Goal: Task Accomplishment & Management: Complete application form

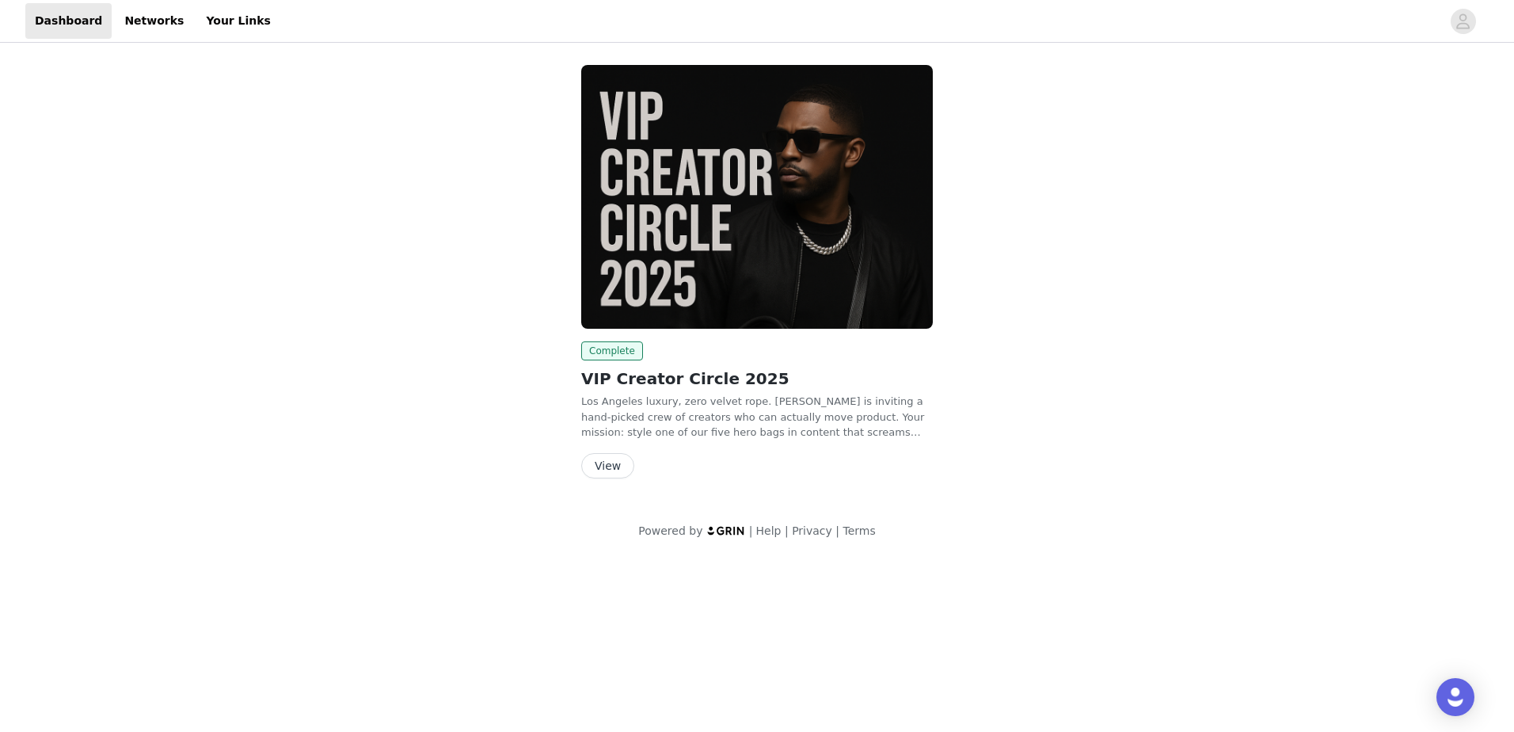
click at [610, 463] on button "View" at bounding box center [607, 465] width 53 height 25
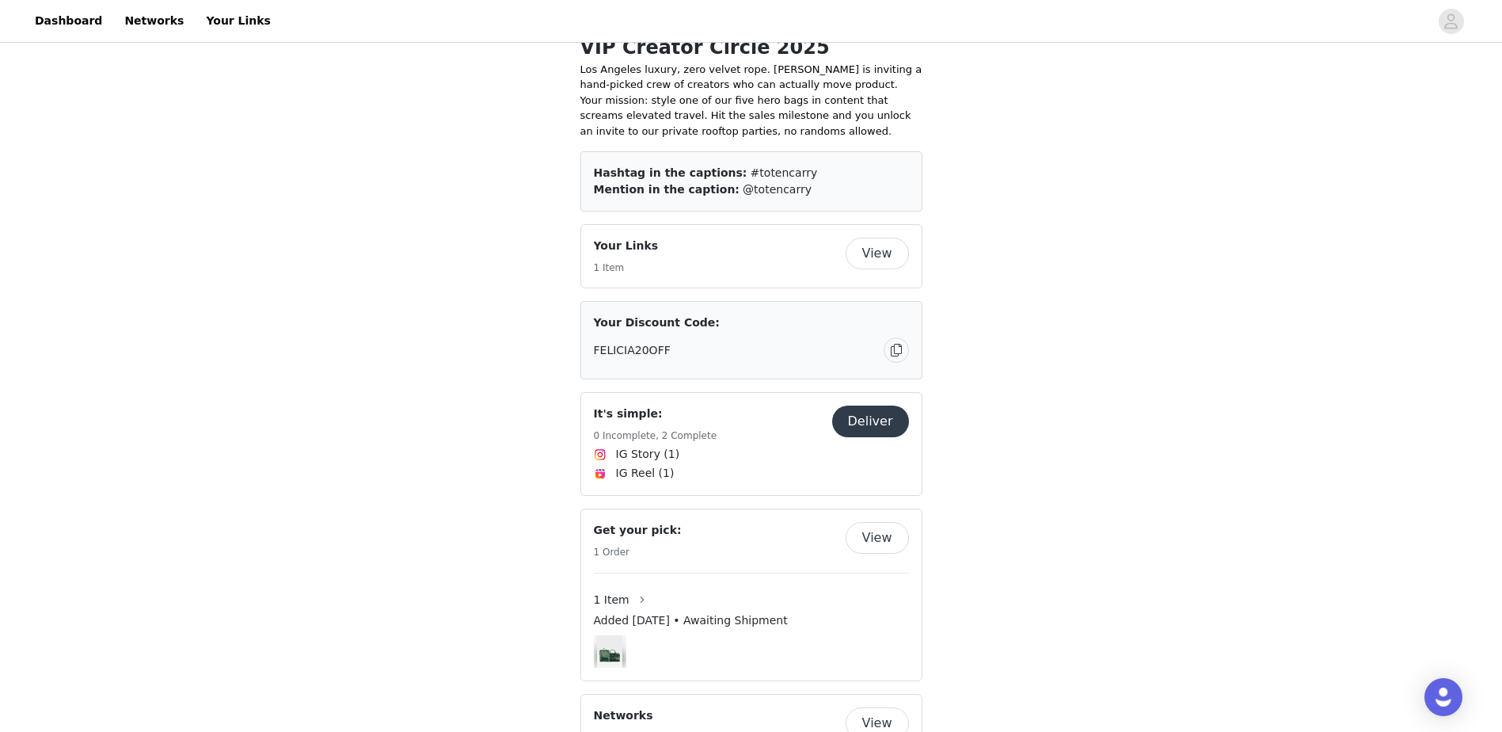
scroll to position [403, 0]
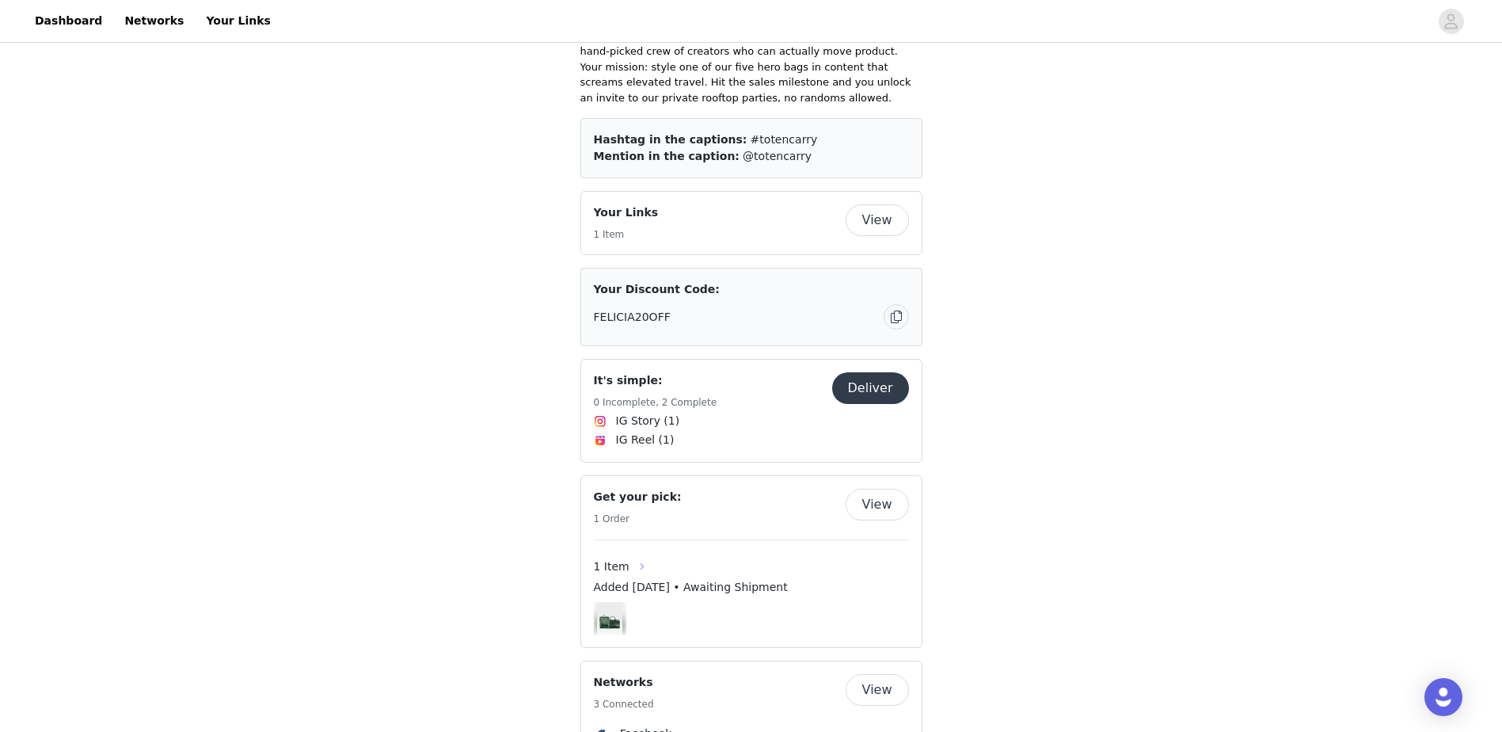
click at [629, 553] on button "button" at bounding box center [641, 565] width 25 height 25
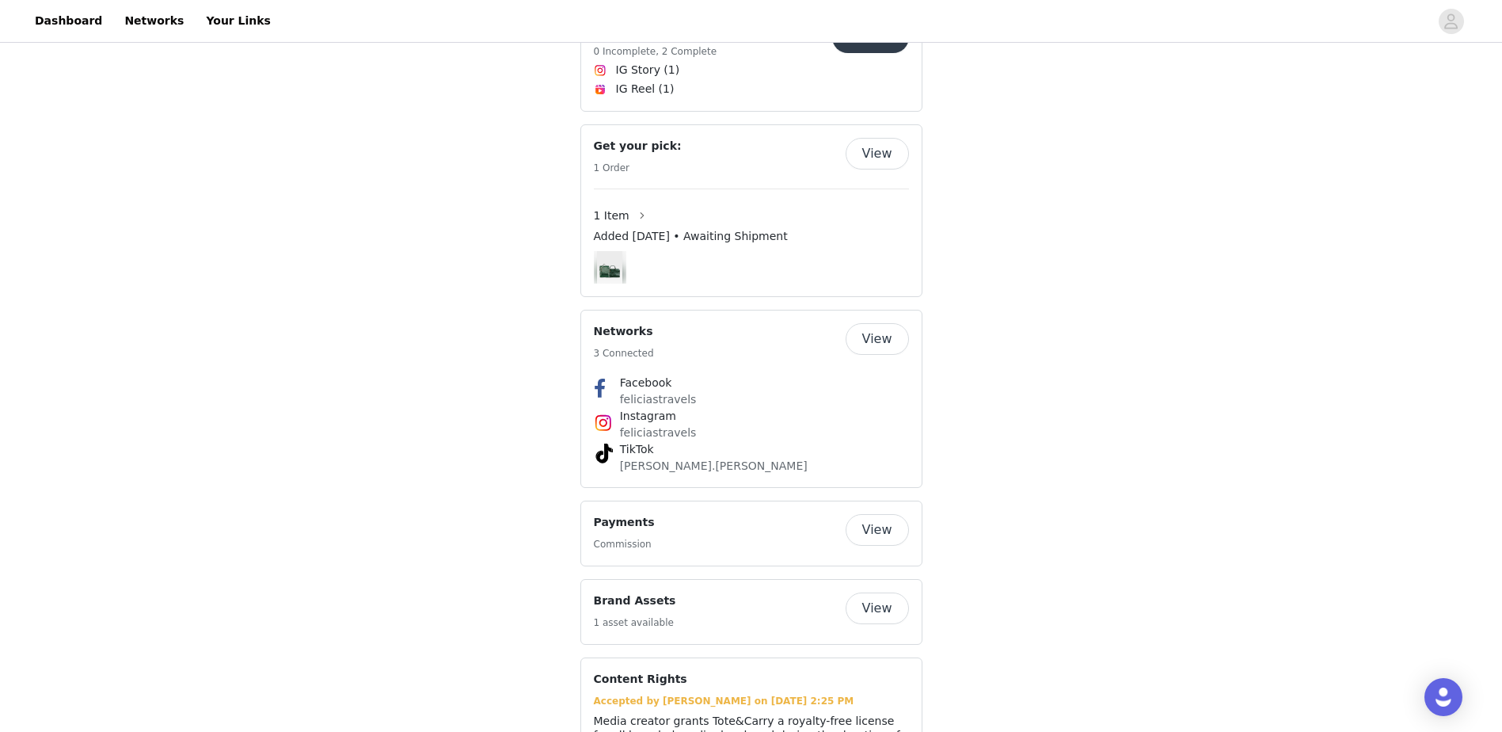
scroll to position [773, 0]
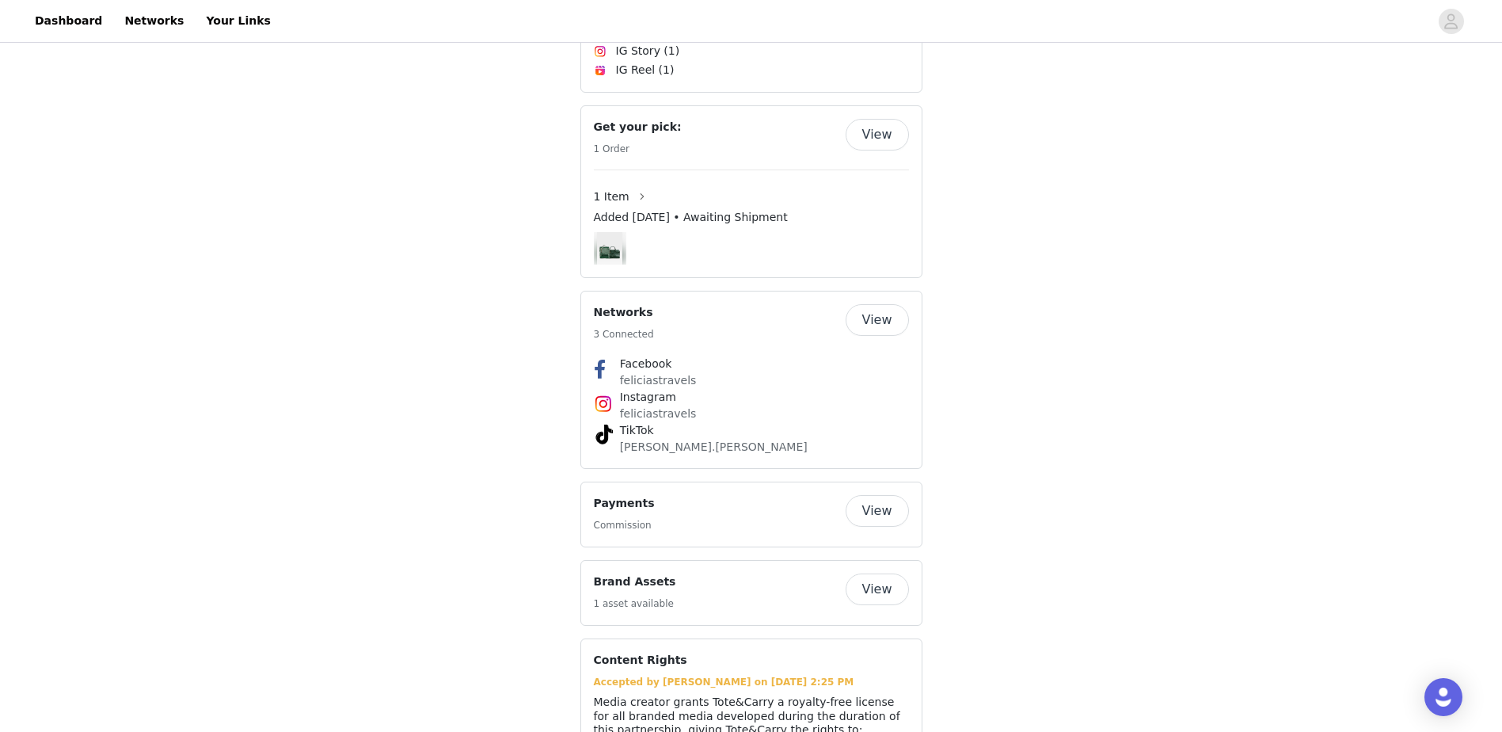
click at [867, 573] on button "View" at bounding box center [877, 589] width 63 height 32
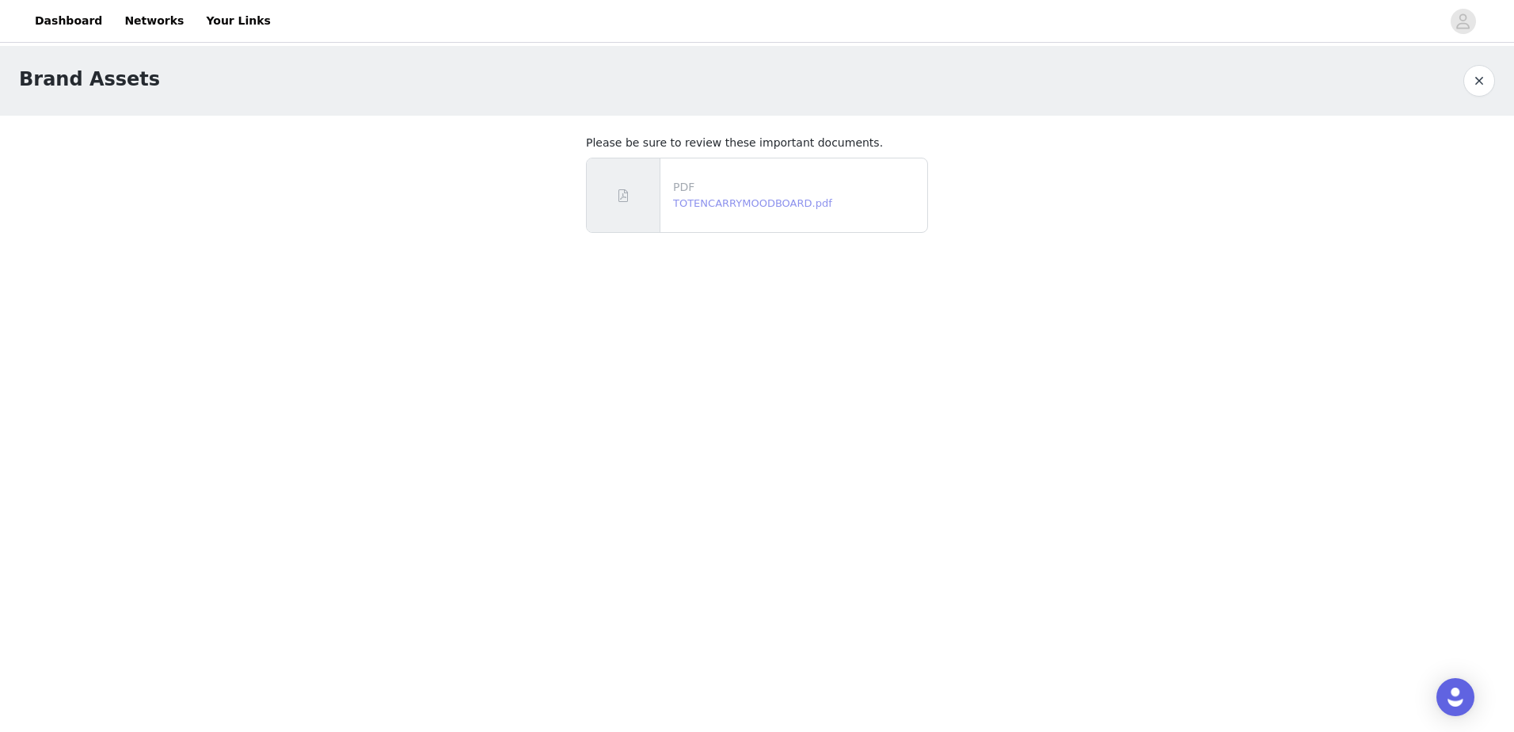
click at [774, 203] on link "TOTENCARRYMOODBOARD.pdf" at bounding box center [752, 203] width 159 height 12
click at [748, 206] on link "TOTENCARRYMOODBOARD.pdf" at bounding box center [752, 203] width 159 height 12
click at [78, 19] on link "Dashboard" at bounding box center [68, 21] width 86 height 36
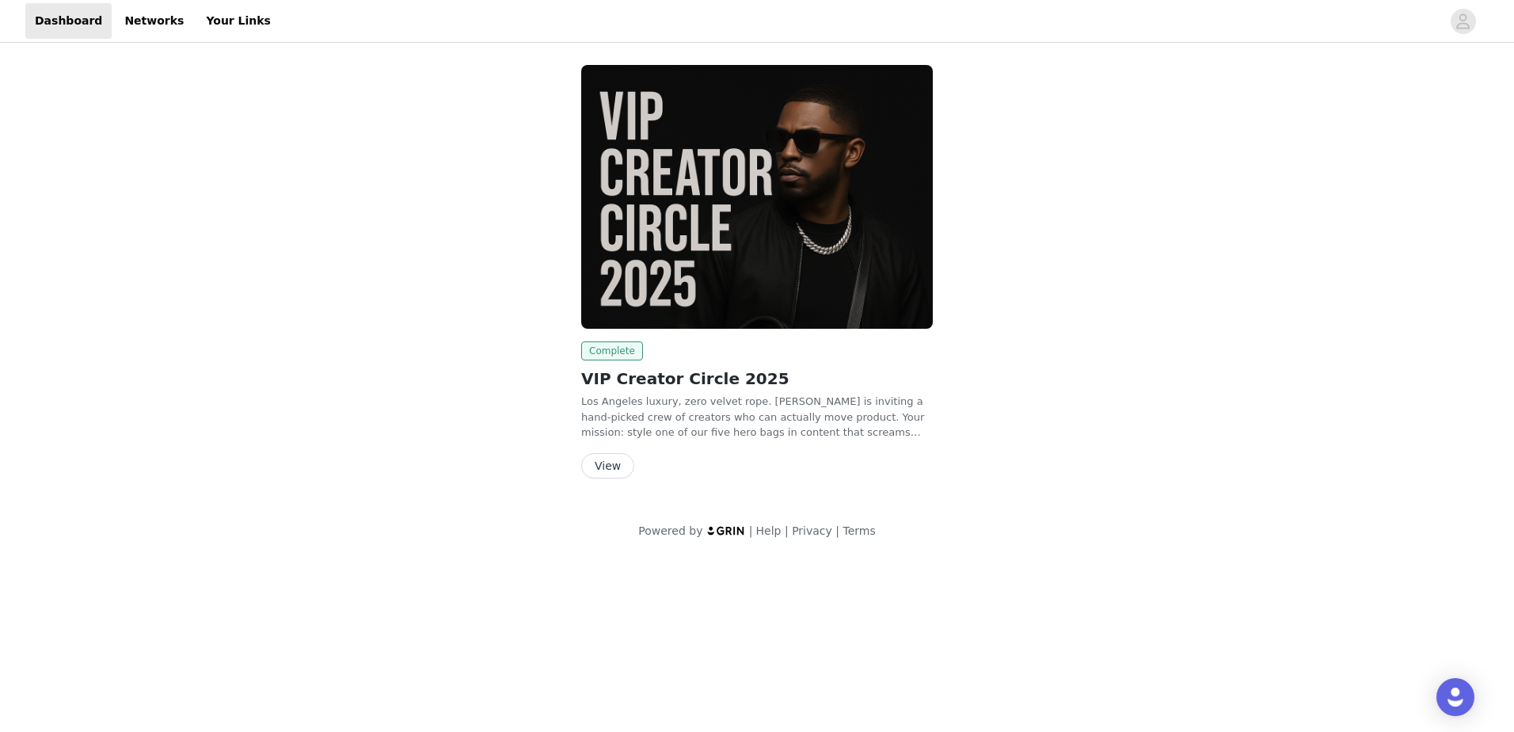
click at [588, 356] on span "Complete" at bounding box center [612, 350] width 62 height 19
click at [621, 356] on span "Complete" at bounding box center [612, 350] width 62 height 19
click at [612, 459] on button "View" at bounding box center [607, 465] width 53 height 25
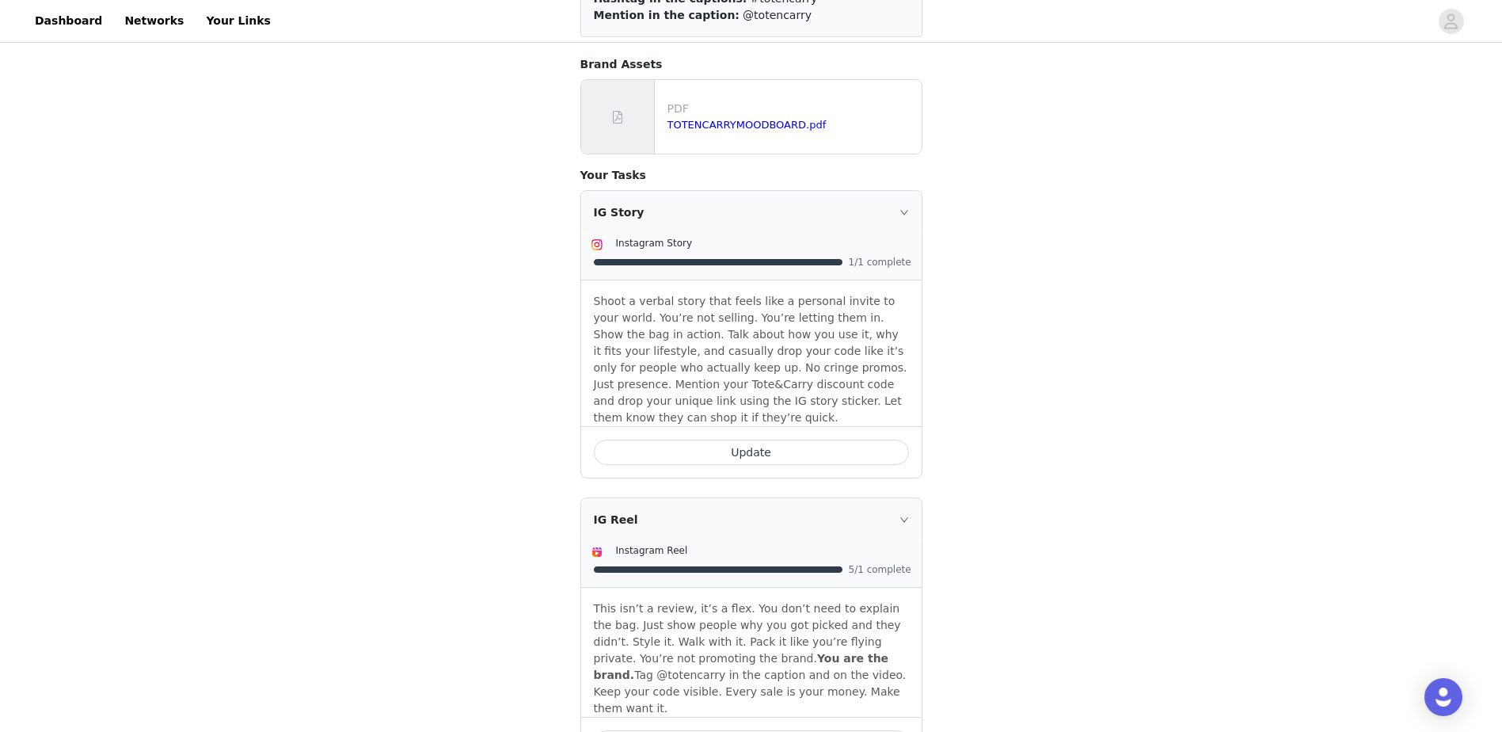
scroll to position [277, 0]
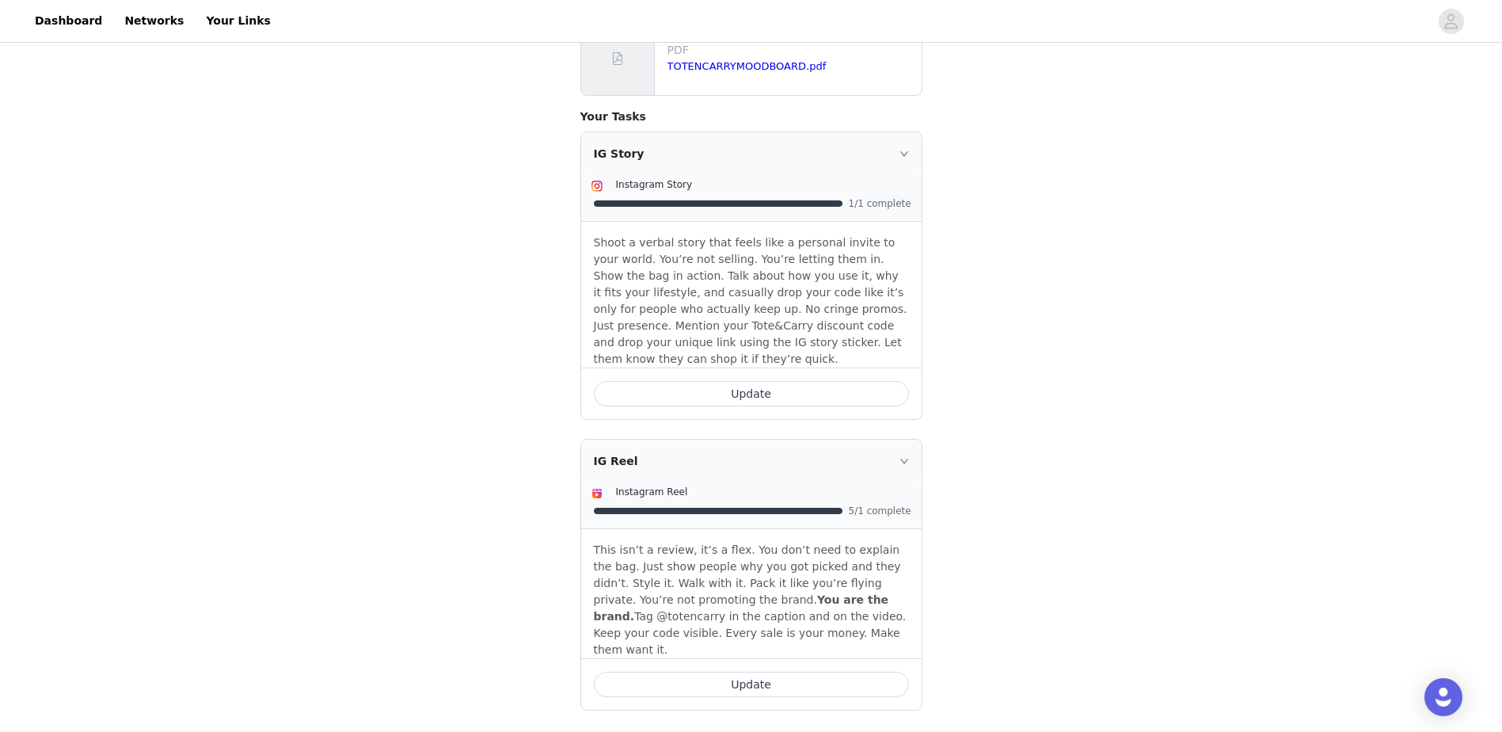
click at [757, 671] on button "Update" at bounding box center [751, 683] width 315 height 25
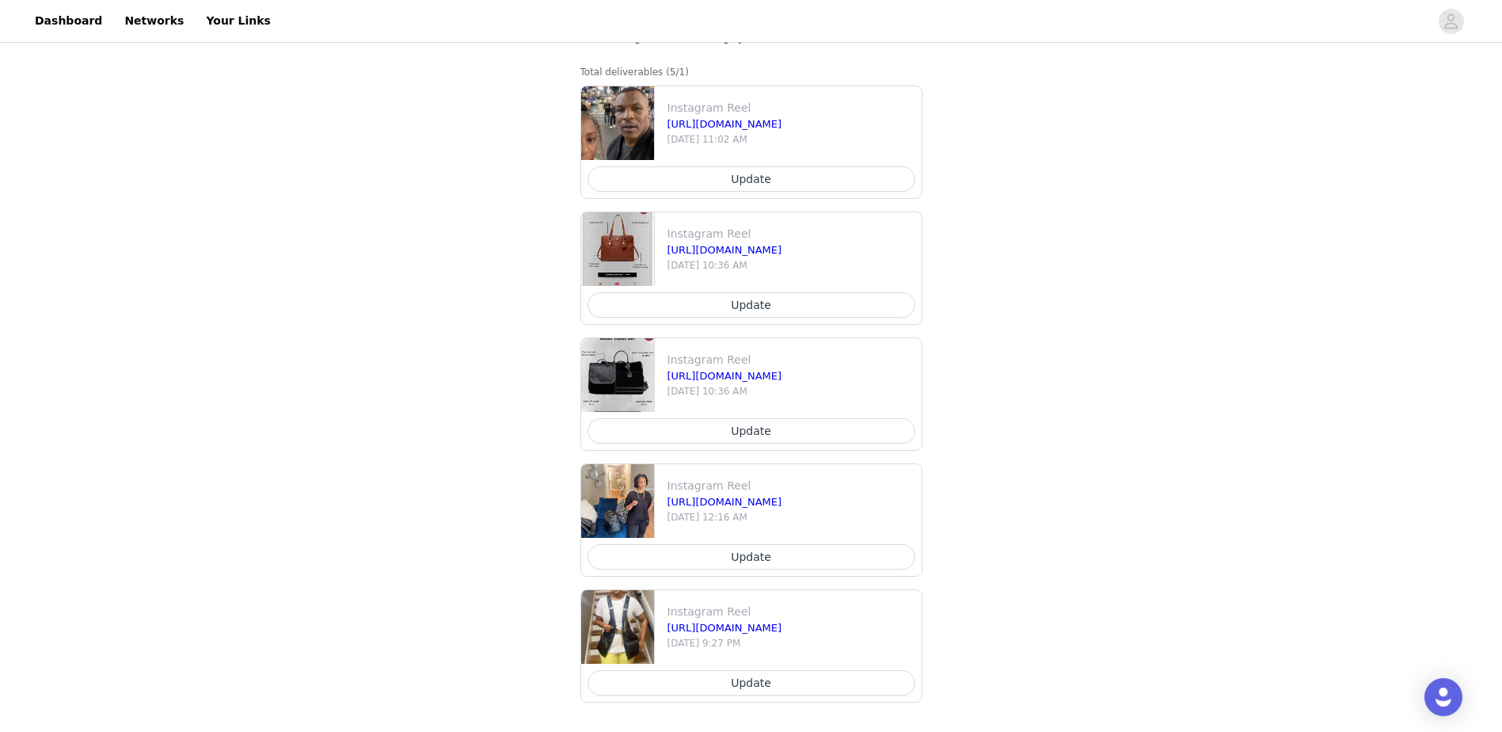
scroll to position [460, 0]
click at [742, 183] on button "Update" at bounding box center [752, 176] width 328 height 25
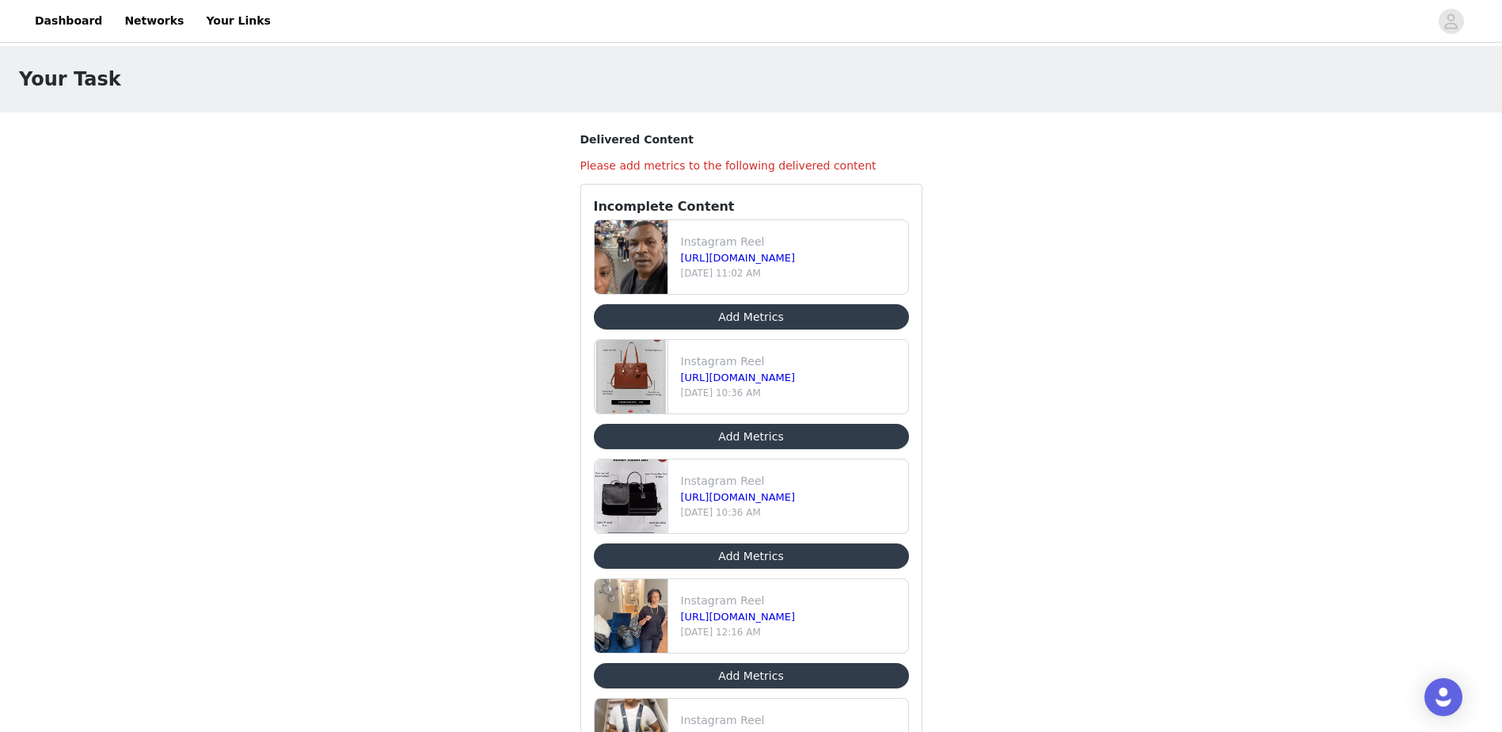
click at [765, 313] on button "Add Metrics" at bounding box center [751, 316] width 315 height 25
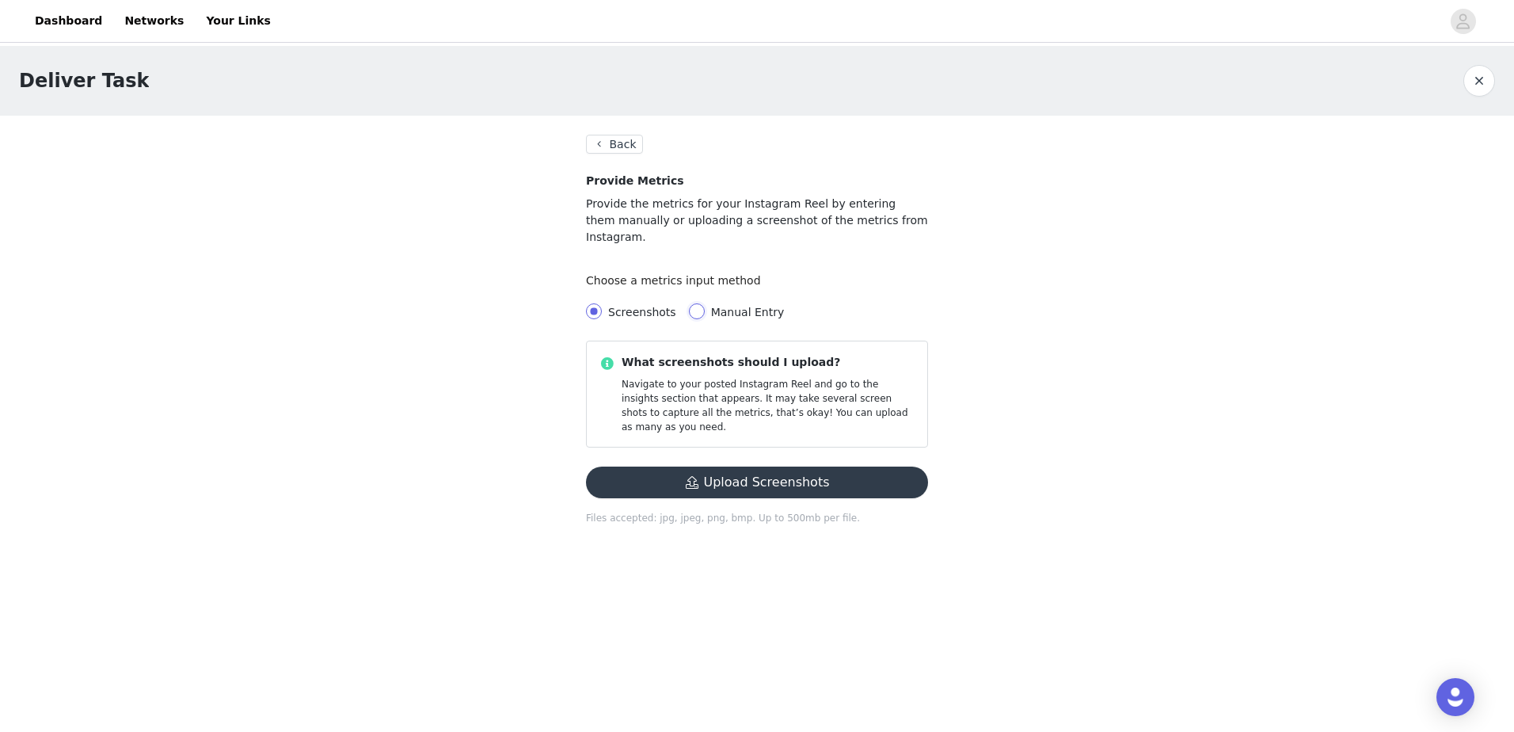
click at [690, 303] on input "Manual Entry" at bounding box center [697, 311] width 16 height 16
radio input "true"
radio input "false"
radio input "true"
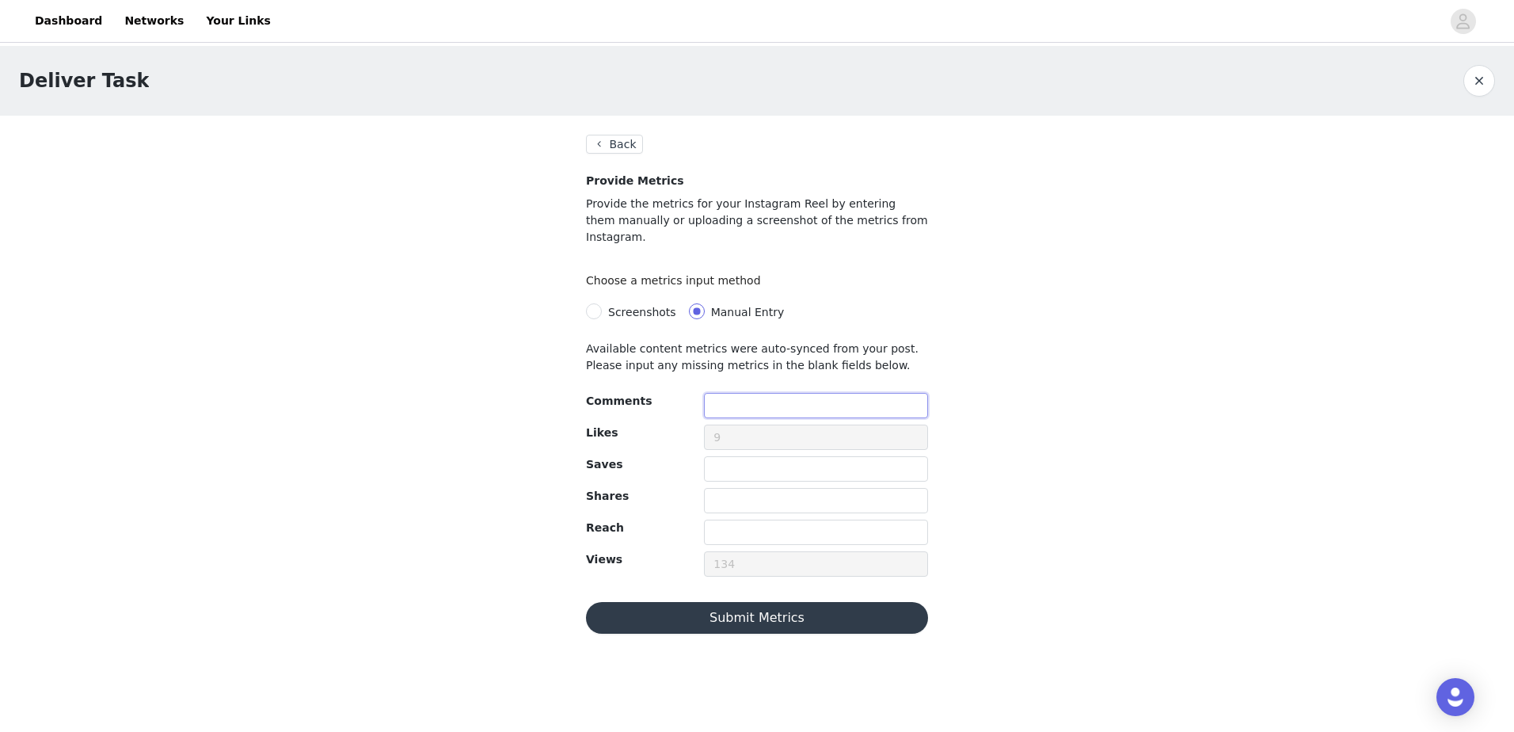
click at [780, 393] on input "text" at bounding box center [816, 405] width 224 height 25
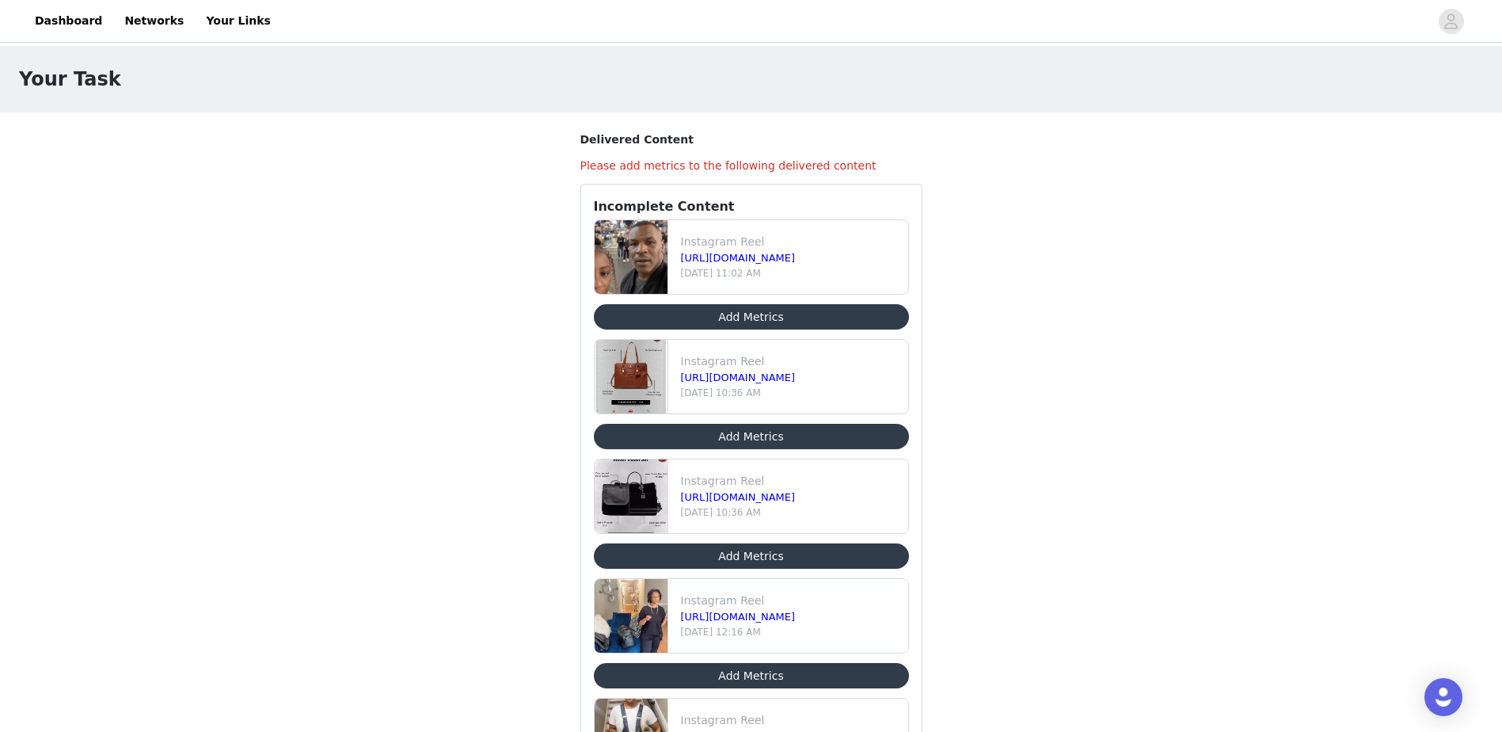
click at [736, 439] on button "Add Metrics" at bounding box center [751, 436] width 315 height 25
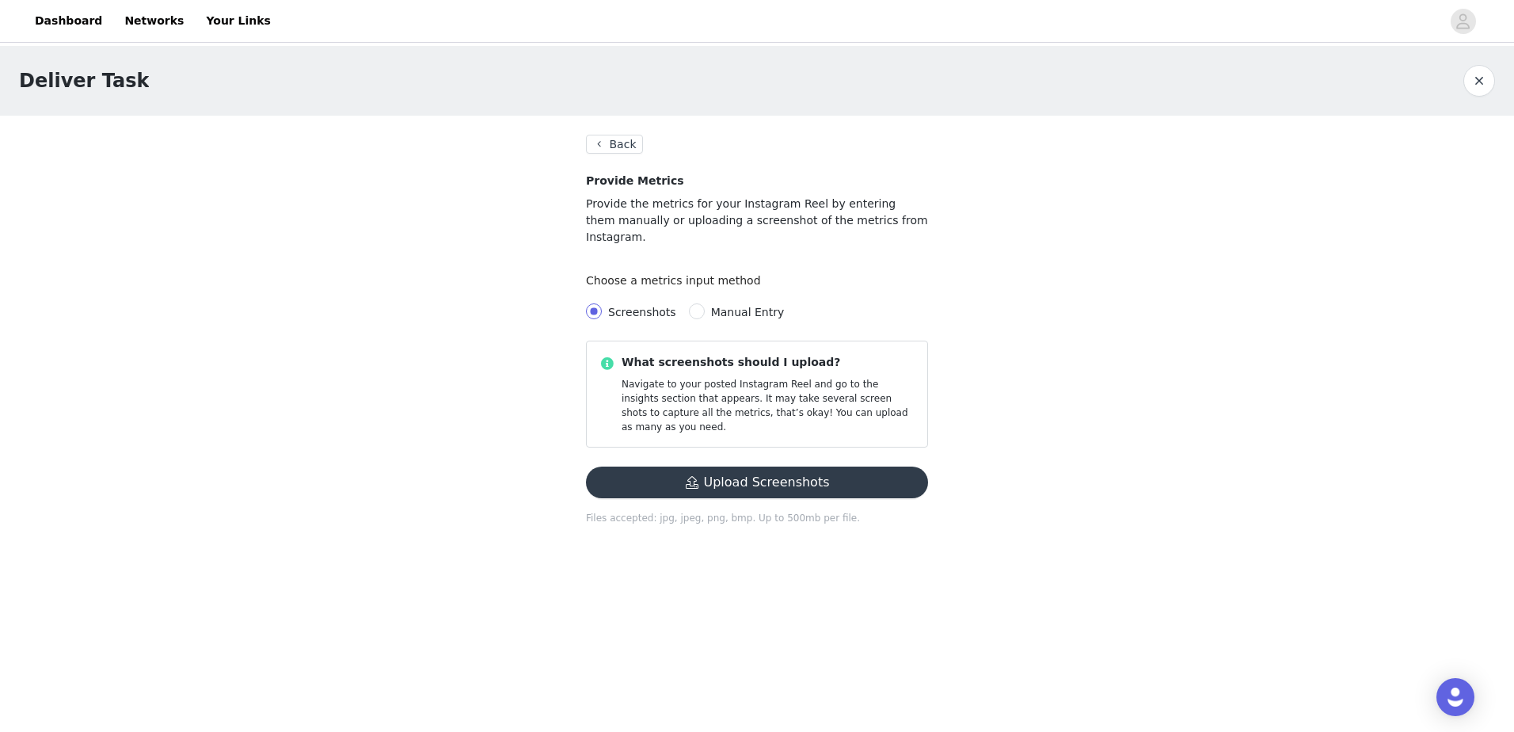
click at [732, 306] on span "Manual Entry" at bounding box center [748, 312] width 74 height 13
click at [705, 303] on input "Manual Entry" at bounding box center [697, 311] width 16 height 16
radio input "true"
radio input "false"
radio input "true"
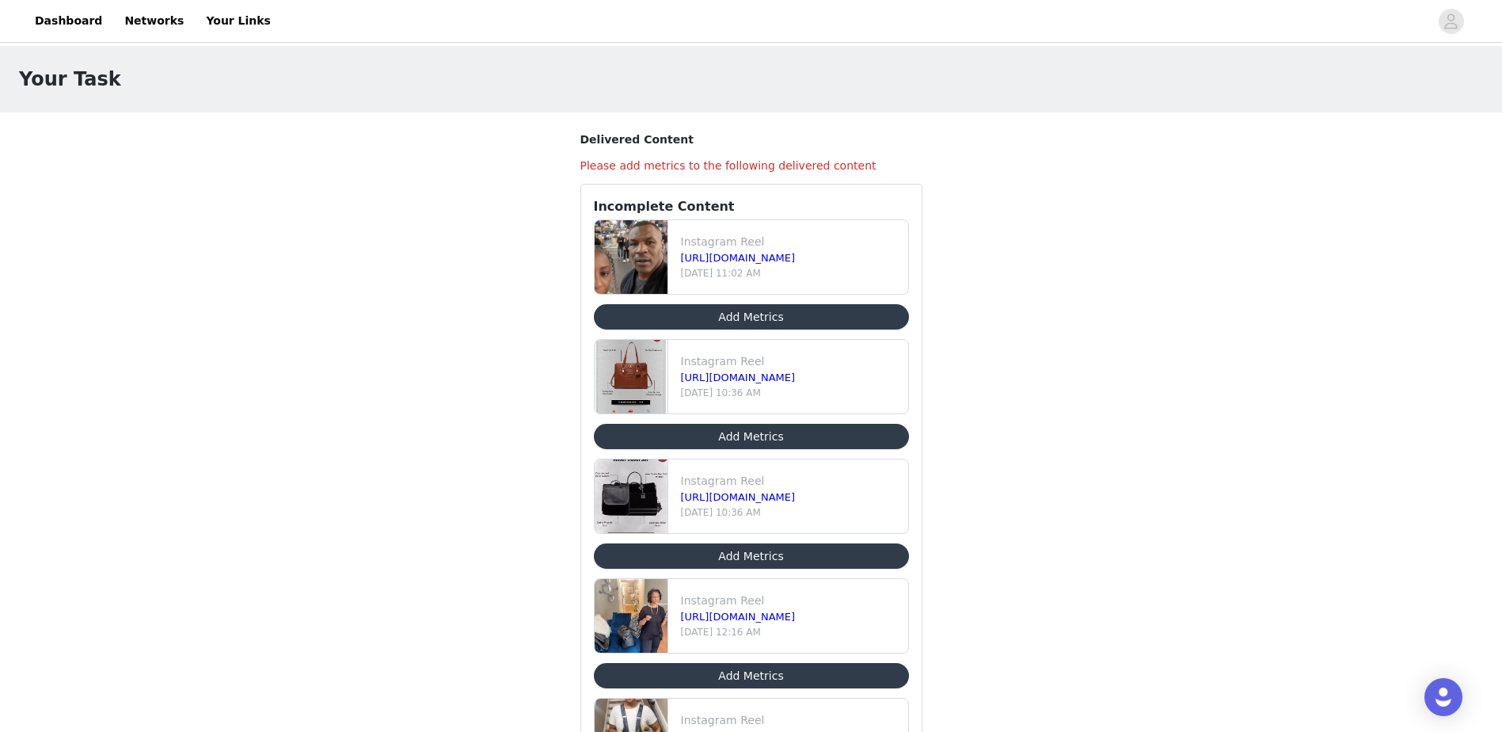
click at [791, 675] on button "Add Metrics" at bounding box center [751, 675] width 315 height 25
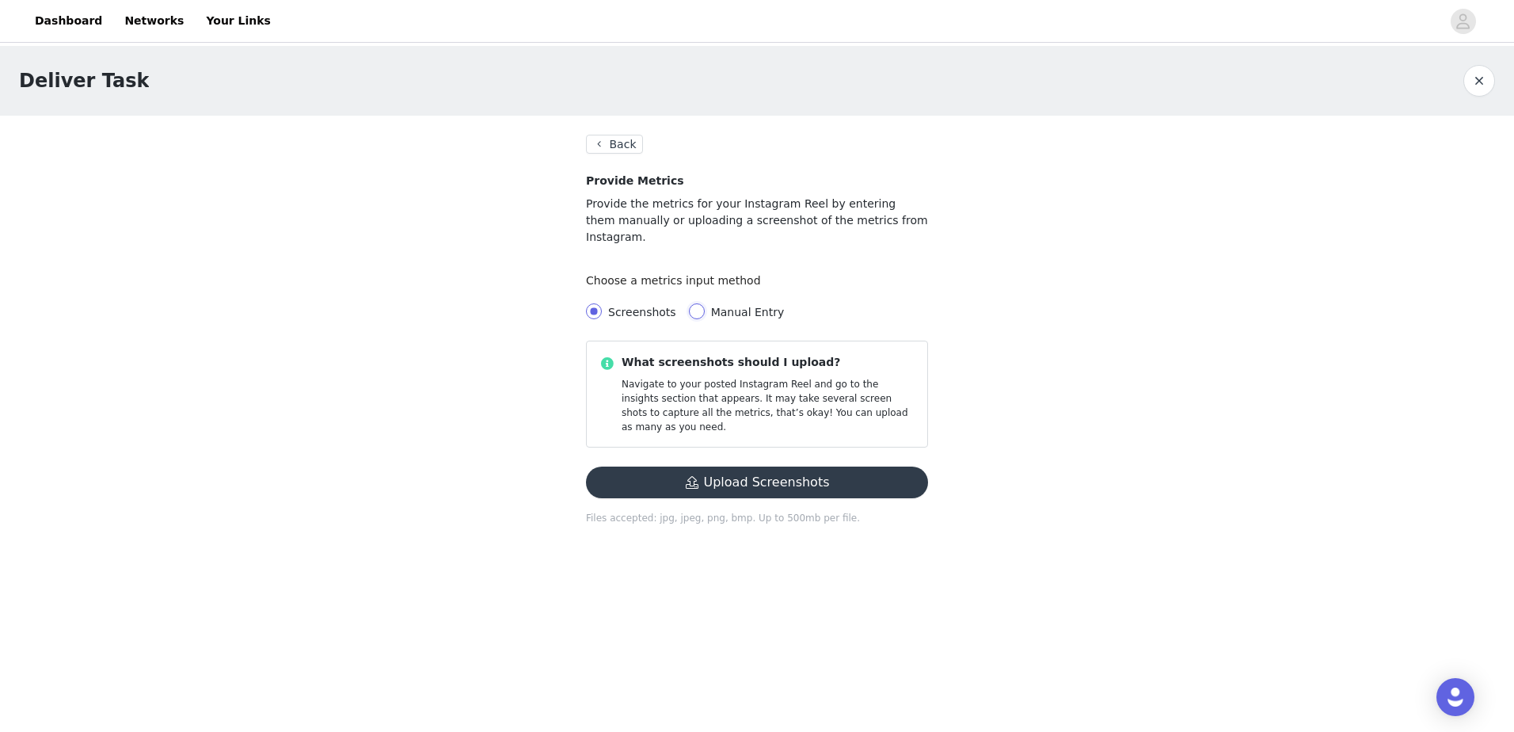
click at [693, 303] on input "Manual Entry" at bounding box center [697, 311] width 16 height 16
radio input "true"
radio input "false"
radio input "true"
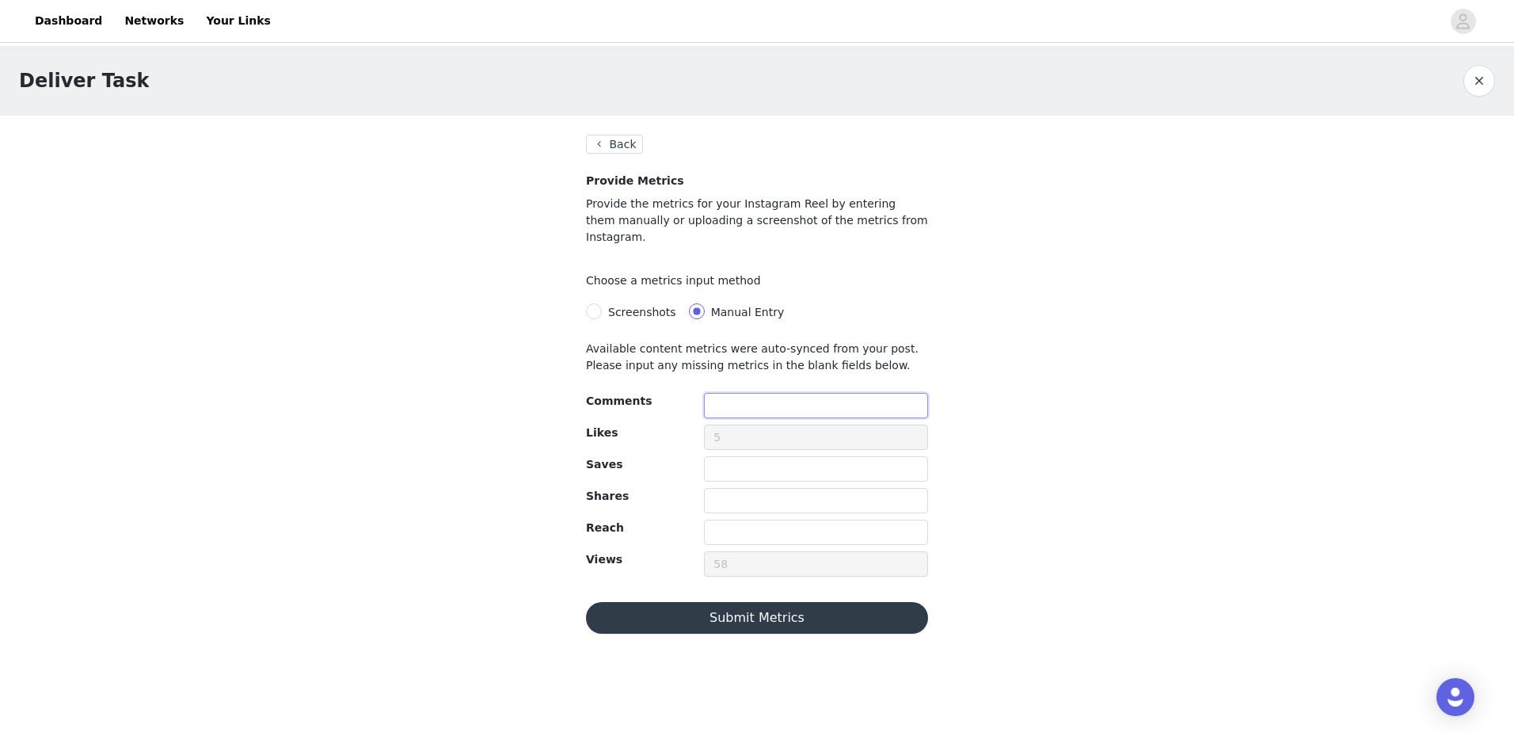
click at [744, 397] on input "text" at bounding box center [816, 405] width 224 height 25
type input "100"
click at [775, 602] on button "Submit Metrics" at bounding box center [757, 618] width 342 height 32
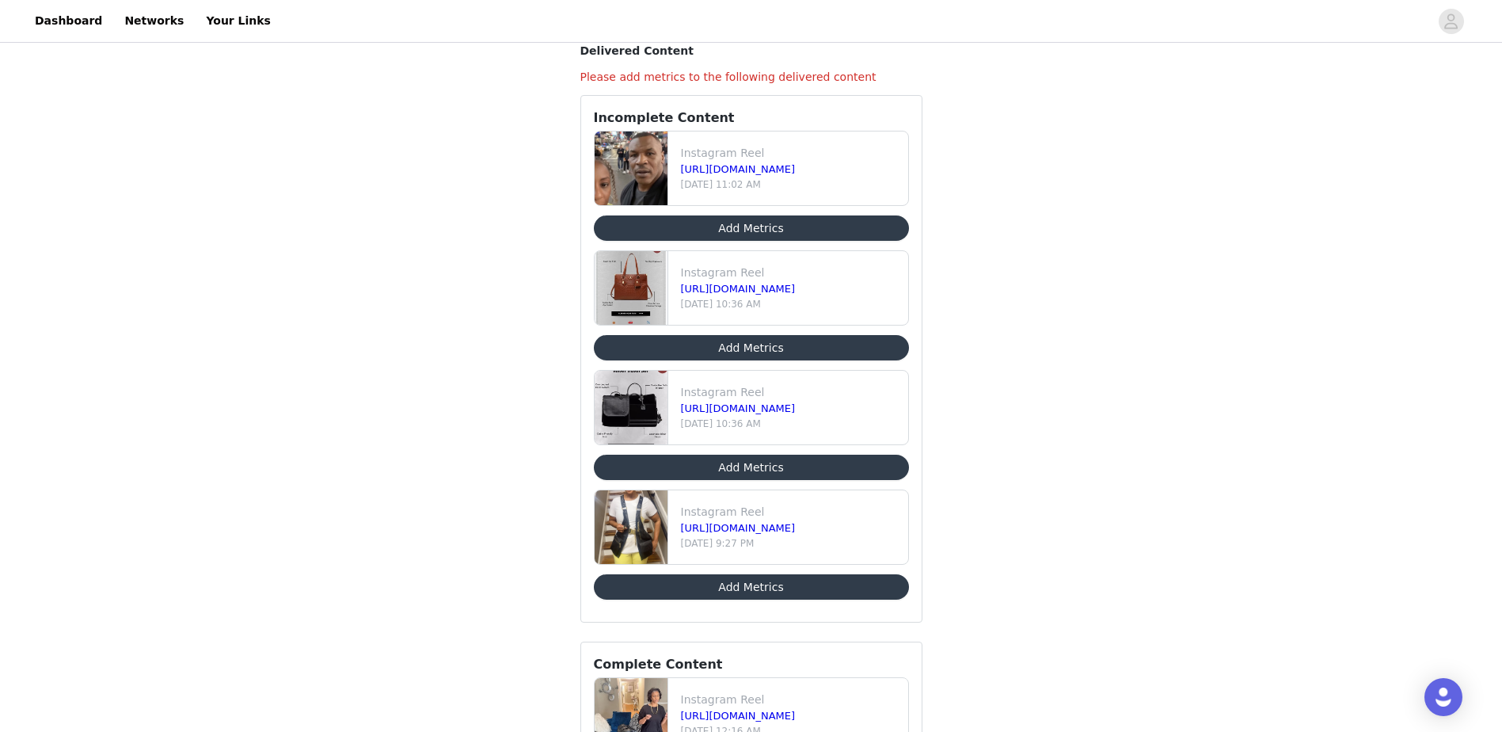
scroll to position [196, 0]
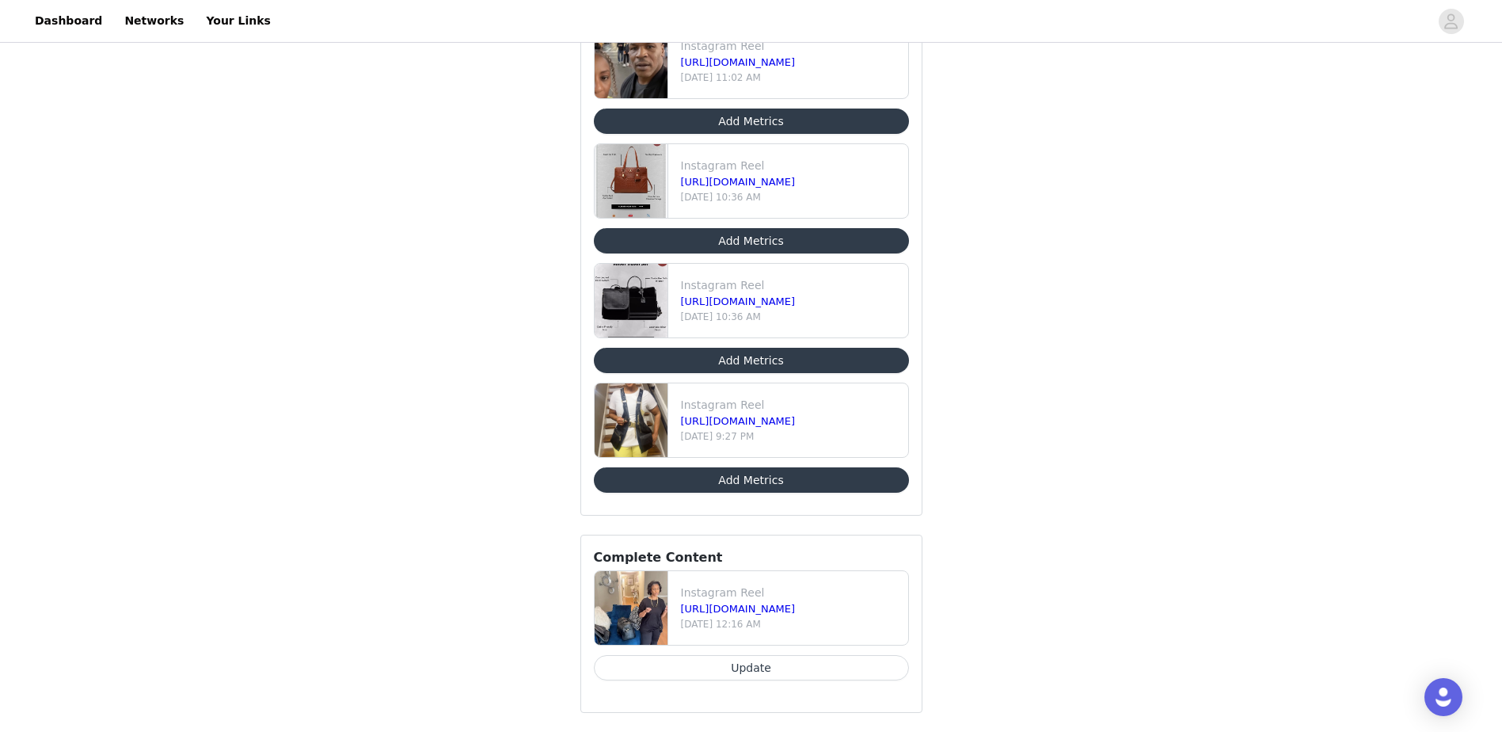
click at [765, 120] on button "Add Metrics" at bounding box center [751, 120] width 315 height 25
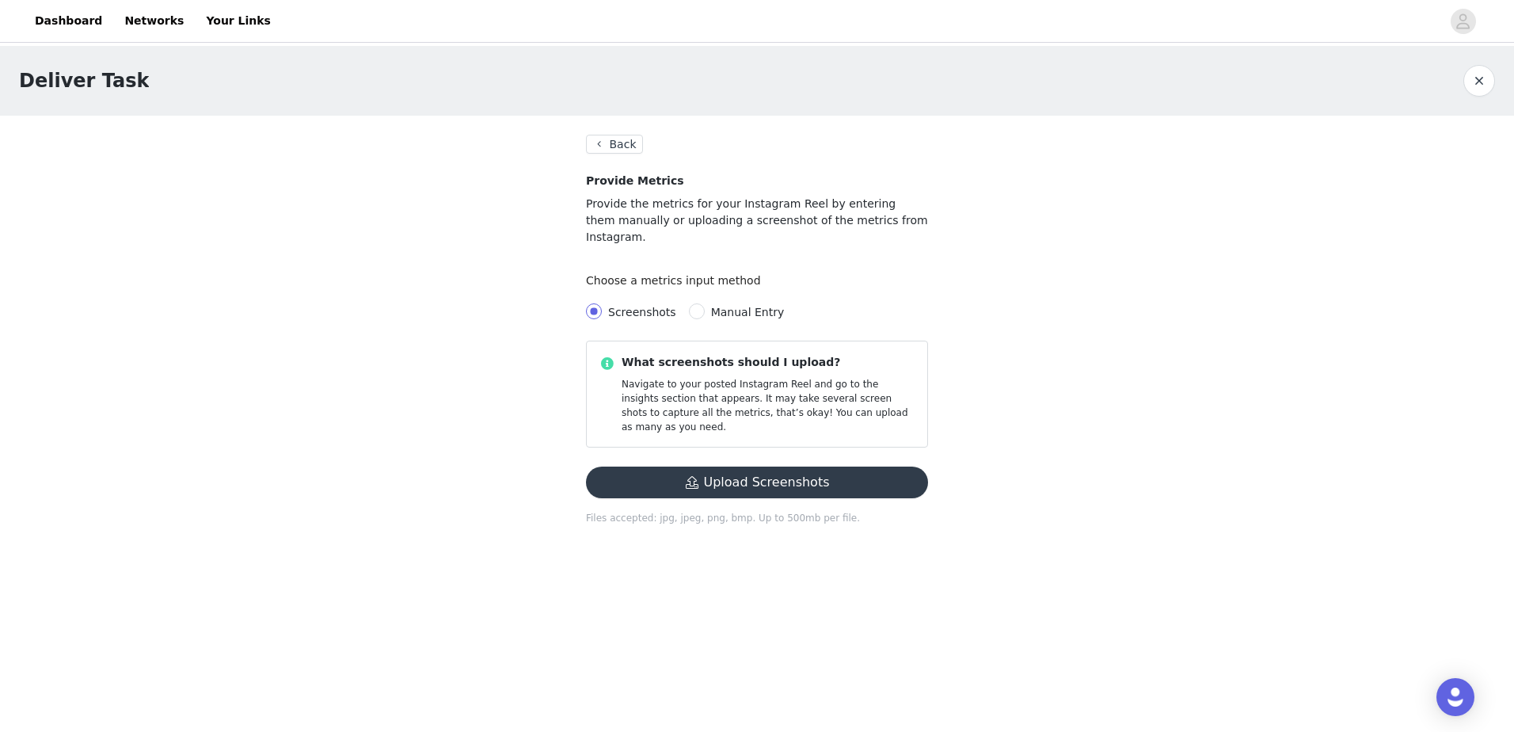
click at [702, 466] on button "Upload Screenshots" at bounding box center [757, 482] width 342 height 32
click at [748, 466] on button "Upload Screenshots" at bounding box center [757, 482] width 342 height 32
click at [689, 303] on input "Manual Entry" at bounding box center [697, 311] width 16 height 16
radio input "true"
radio input "false"
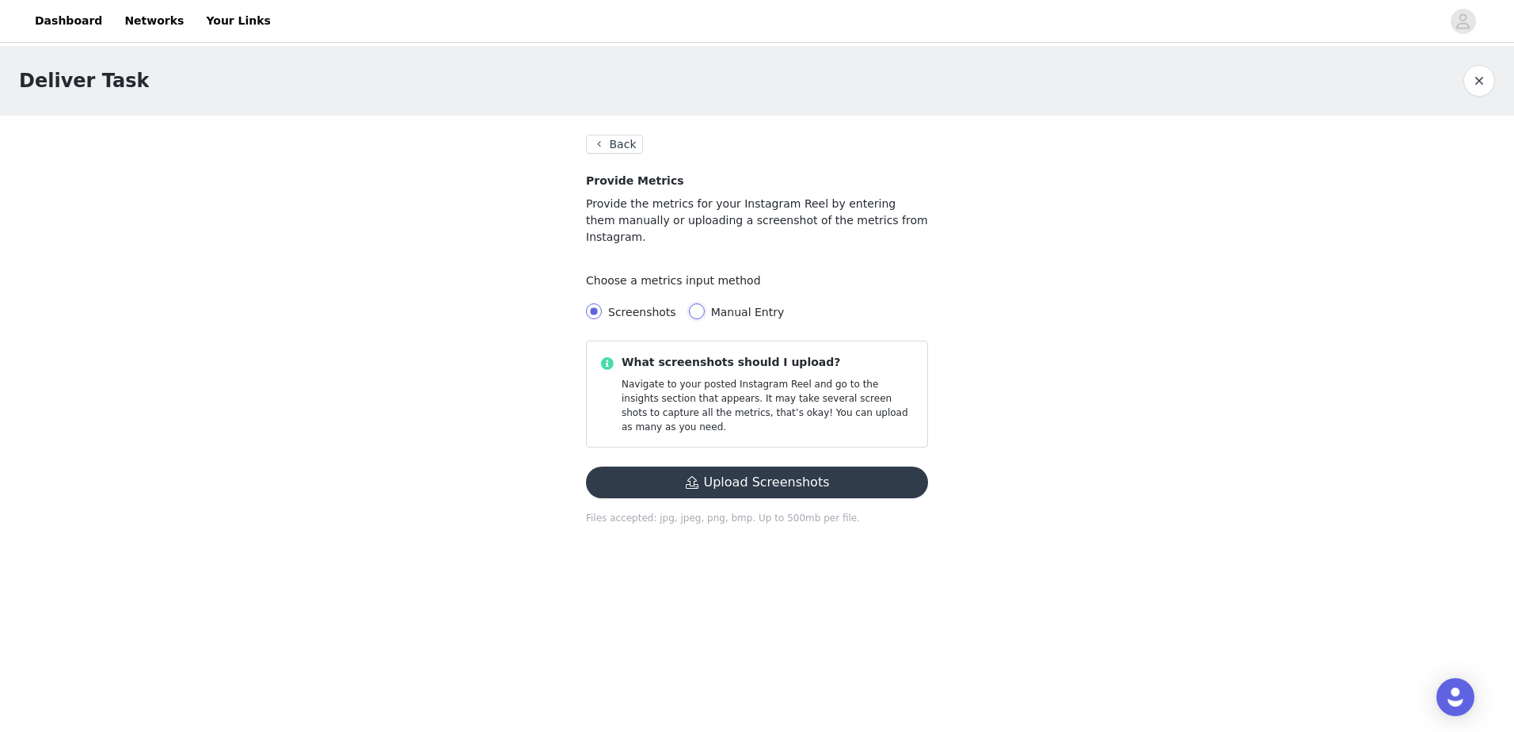
radio input "true"
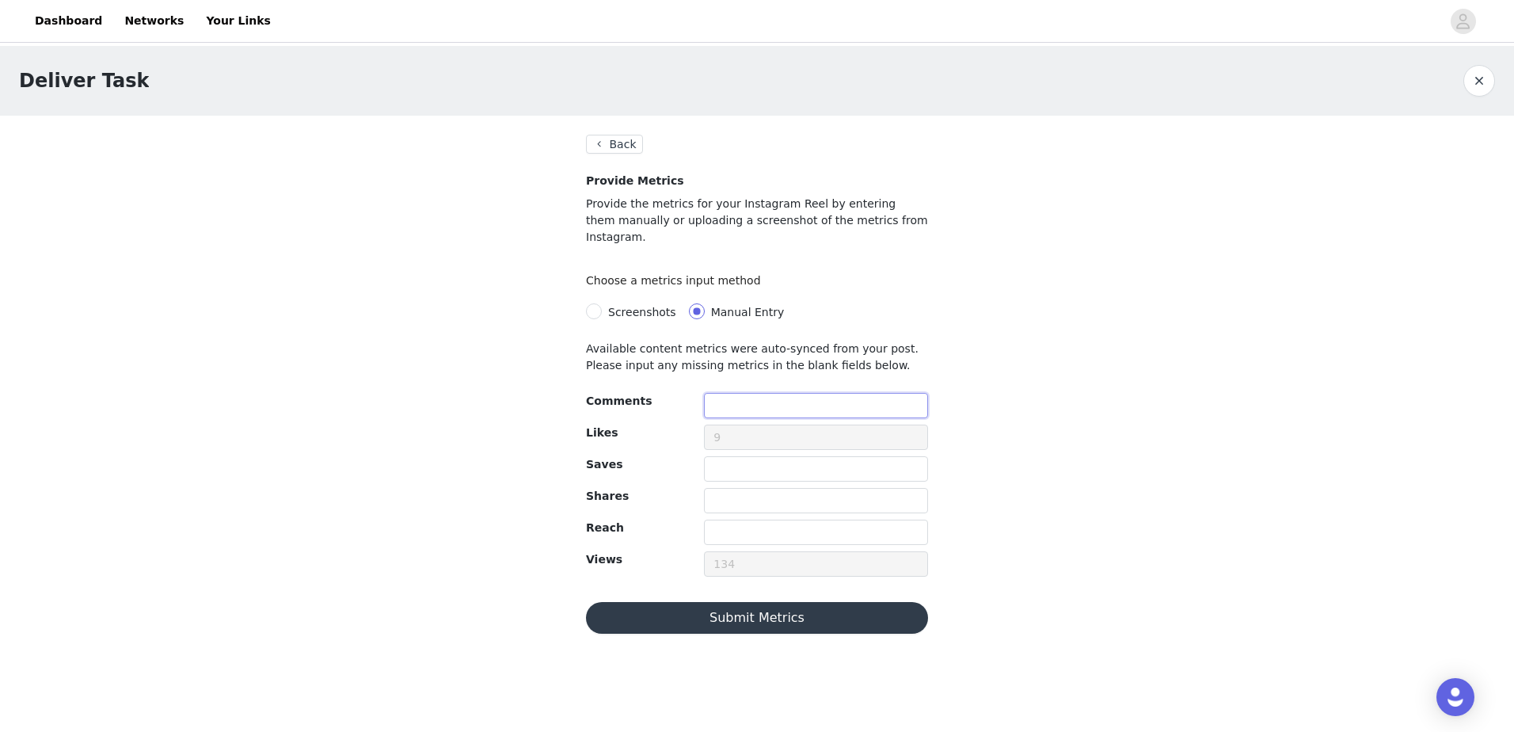
click at [782, 393] on input "text" at bounding box center [816, 405] width 224 height 25
type input "250"
click at [748, 602] on button "Submit Metrics" at bounding box center [757, 618] width 342 height 32
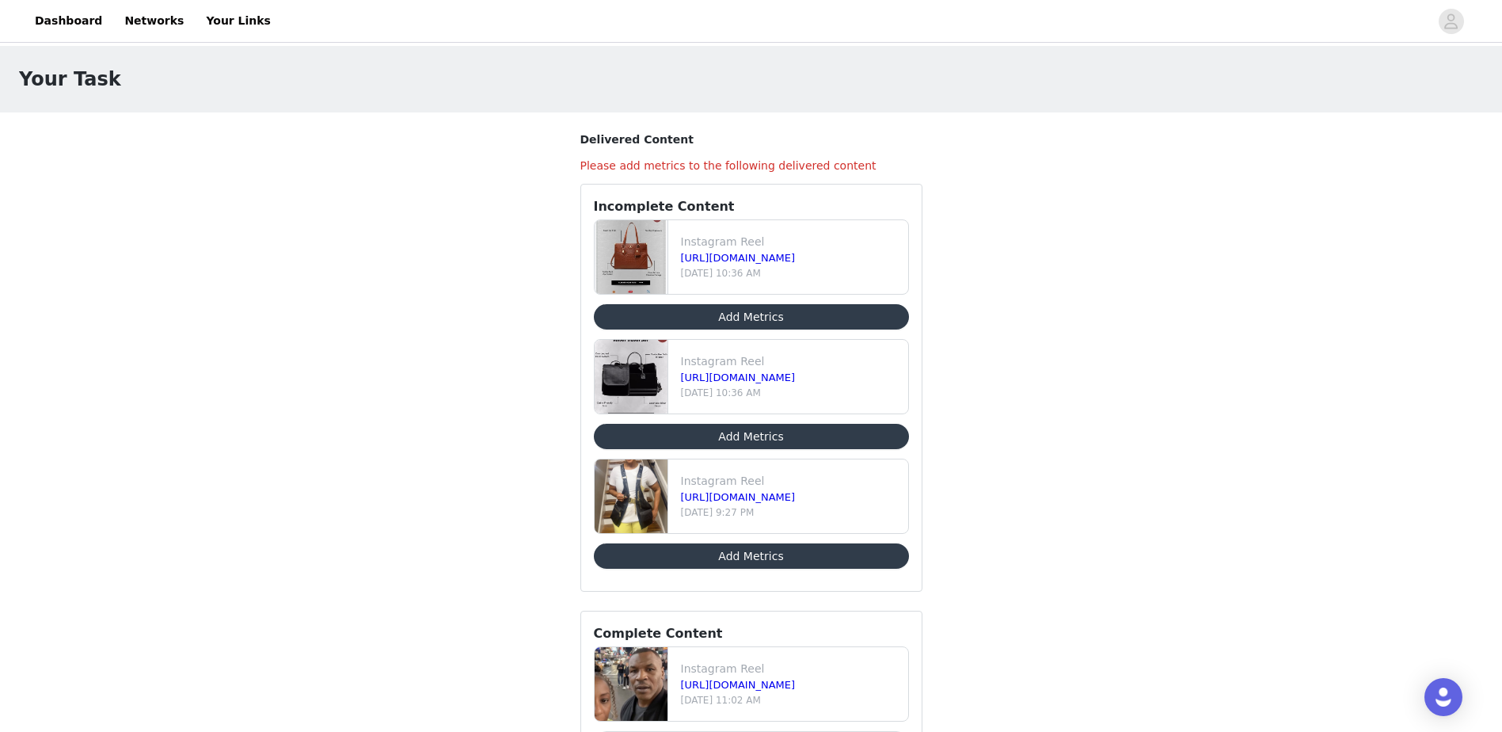
click at [761, 561] on button "Add Metrics" at bounding box center [751, 555] width 315 height 25
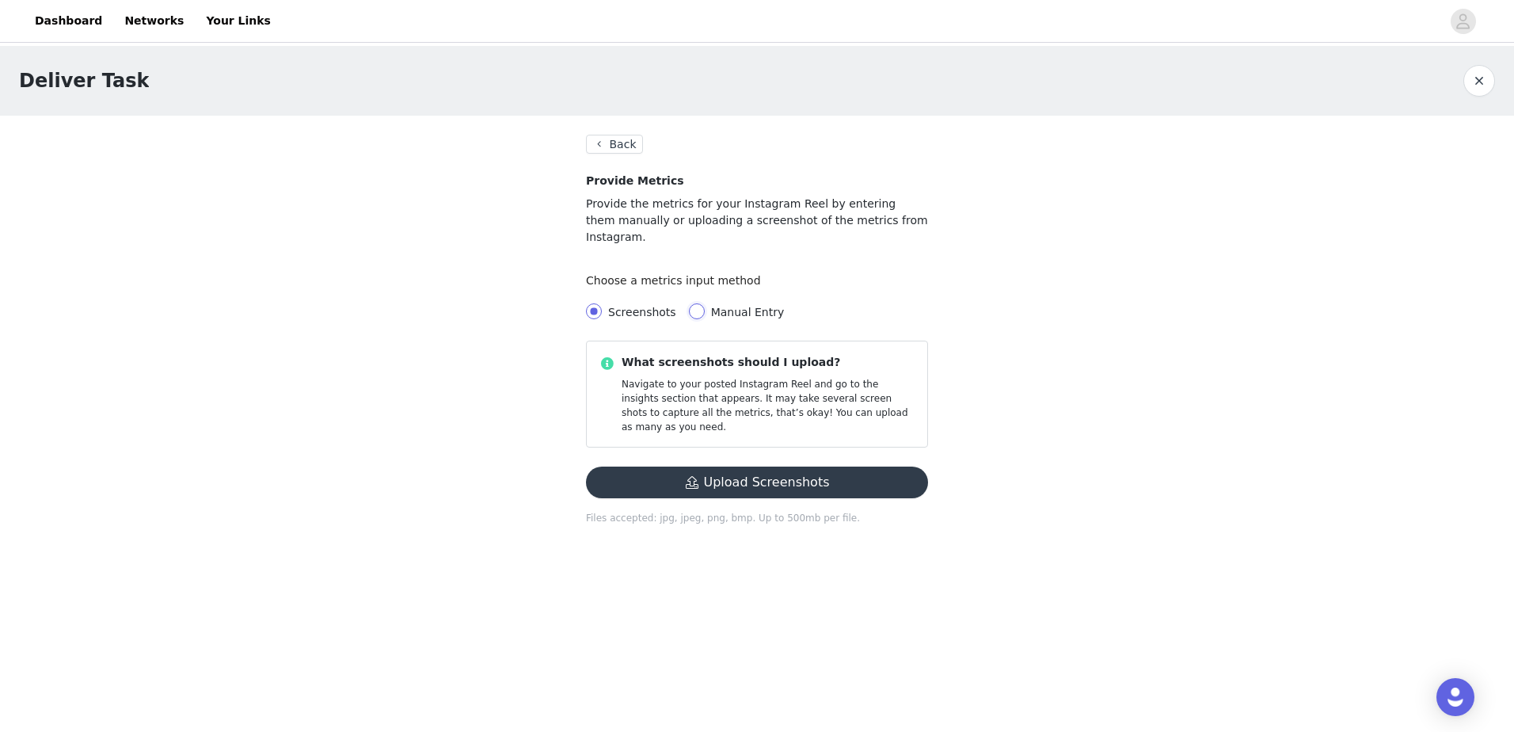
click at [694, 303] on input "Manual Entry" at bounding box center [697, 311] width 16 height 16
radio input "true"
radio input "false"
radio input "true"
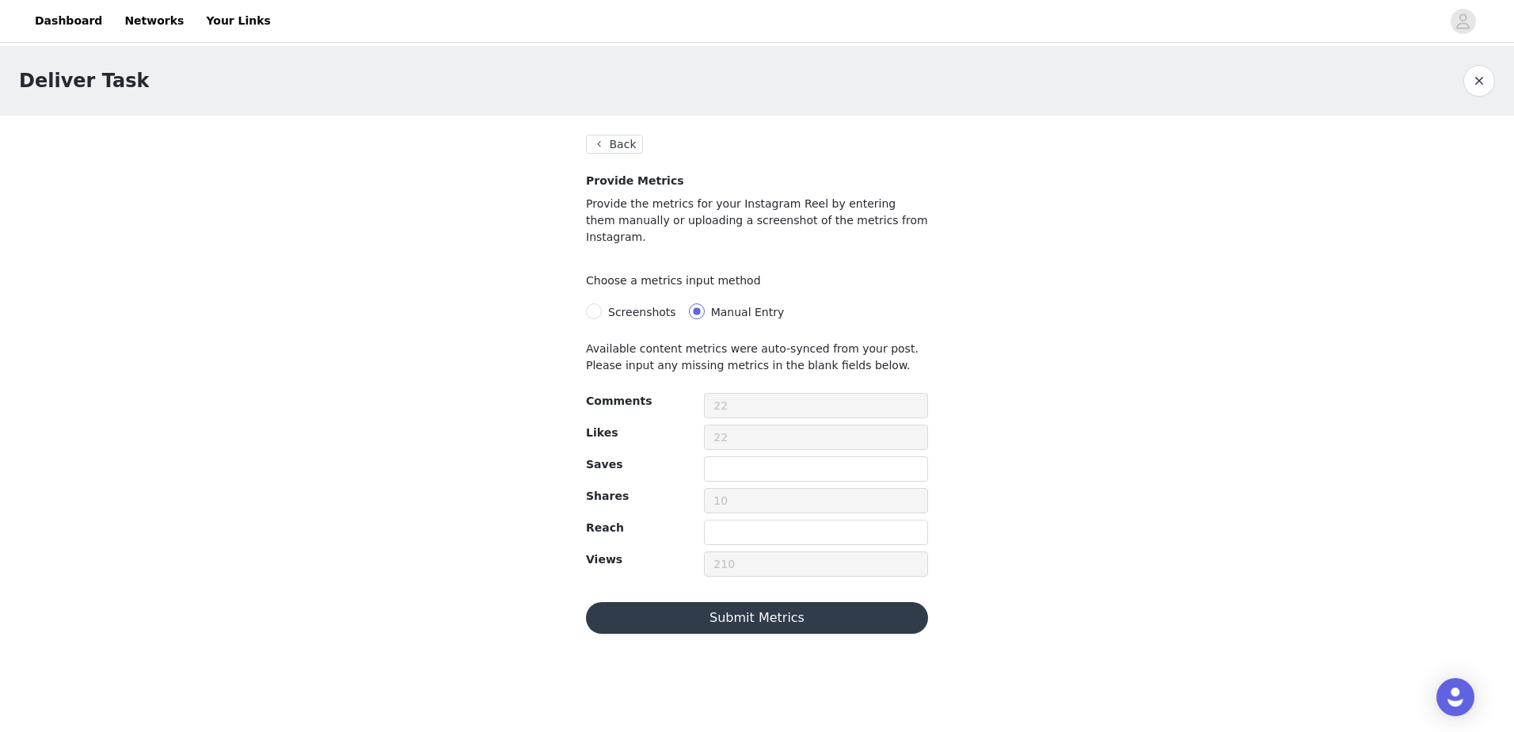
click at [765, 602] on button "Submit Metrics" at bounding box center [757, 618] width 342 height 32
click at [733, 456] on input "text" at bounding box center [816, 468] width 224 height 25
type input "2"
click at [771, 602] on button "Submit Metrics" at bounding box center [757, 618] width 342 height 32
